Goal: Check status: Check status

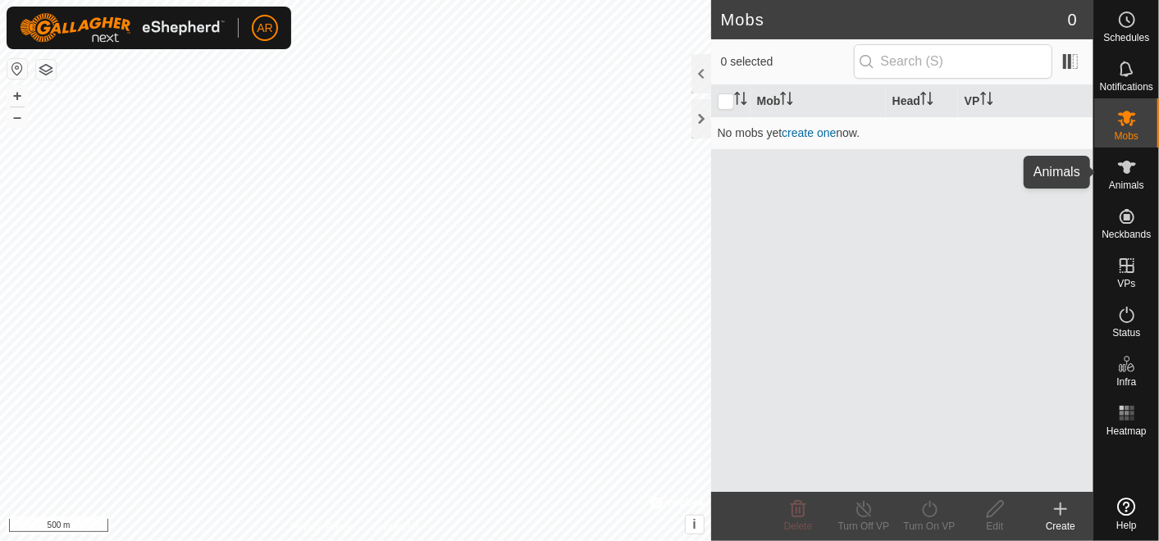
click at [1120, 177] on es-animals-svg-icon at bounding box center [1127, 167] width 30 height 26
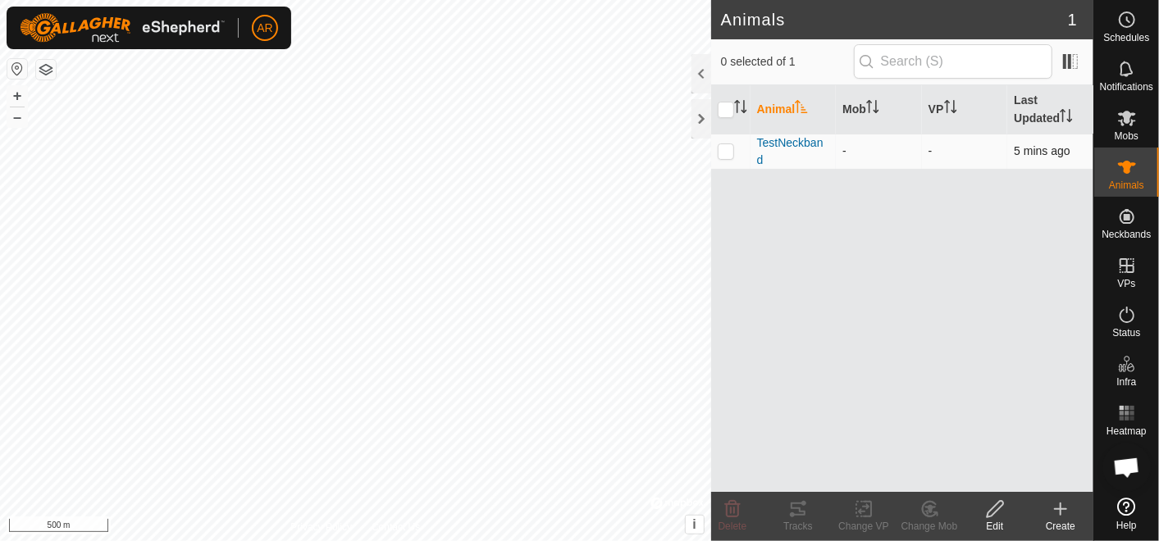
click at [730, 148] on p-checkbox at bounding box center [726, 150] width 16 height 13
checkbox input "true"
click at [791, 522] on div "Tracks" at bounding box center [798, 526] width 66 height 15
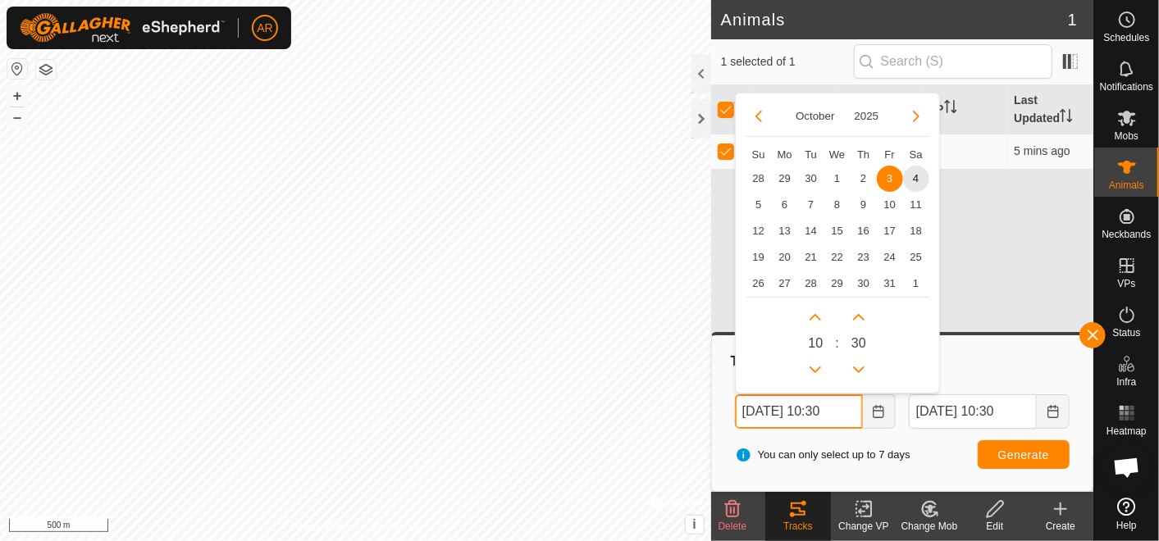
drag, startPoint x: 756, startPoint y: 410, endPoint x: 721, endPoint y: 418, distance: 36.2
click at [721, 418] on div "Tracks From [DATE] 10:30 October 2025 Su Mo Tu We Th Fr Sa 28 29 30 1 2 3 3 4 5…" at bounding box center [901, 413] width 367 height 143
click at [915, 176] on span "4" at bounding box center [916, 179] width 26 height 26
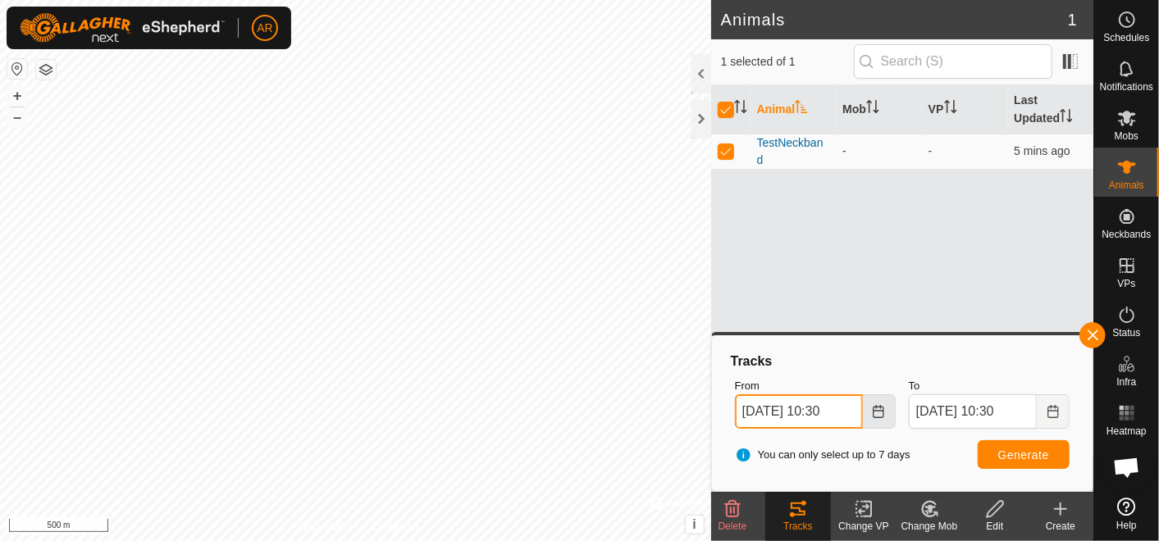
drag, startPoint x: 819, startPoint y: 411, endPoint x: 892, endPoint y: 395, distance: 74.6
click at [892, 395] on span "[DATE] 10:30" at bounding box center [815, 412] width 161 height 34
click at [1004, 449] on span "Generate" at bounding box center [1023, 455] width 51 height 13
click at [772, 404] on input "[DATE] 05:30" at bounding box center [799, 412] width 128 height 34
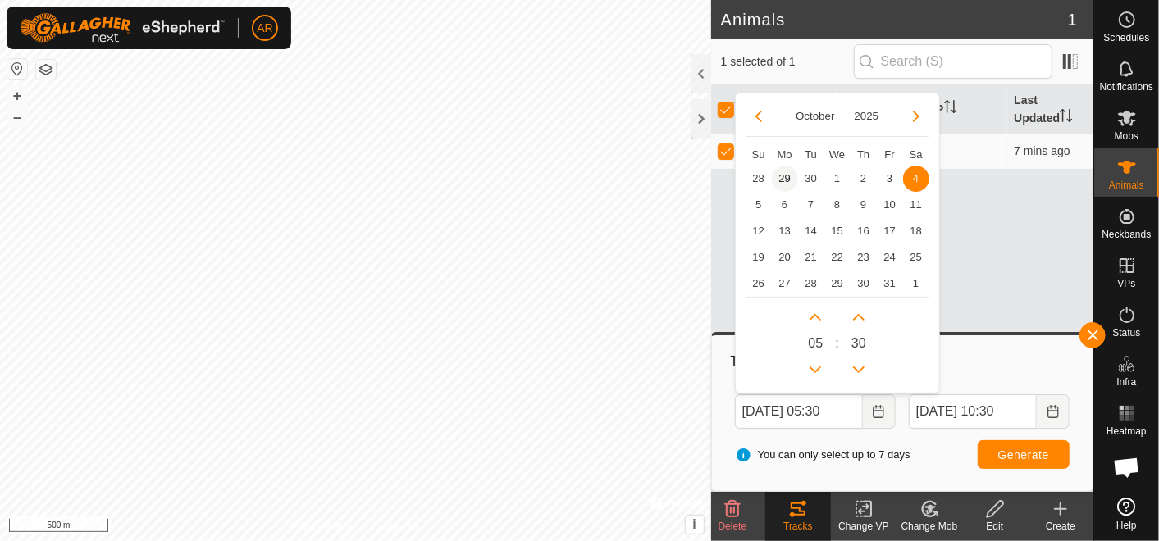
click at [785, 176] on span "29" at bounding box center [785, 179] width 26 height 26
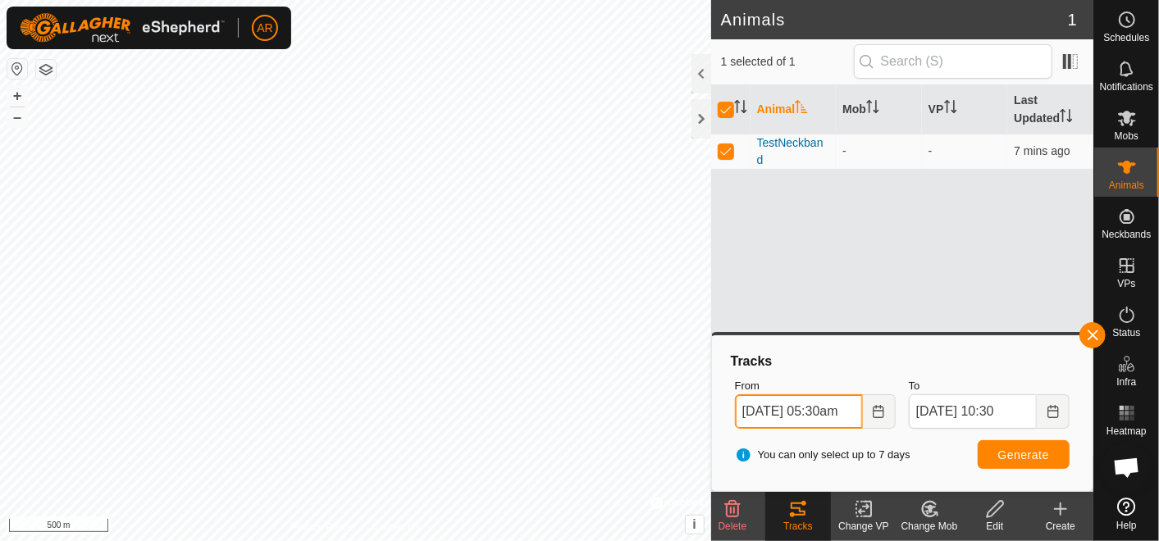
scroll to position [0, 16]
type input "[DATE] 05:30"
click at [1033, 457] on span "Generate" at bounding box center [1023, 455] width 51 height 13
